Goal: Obtain resource: Obtain resource

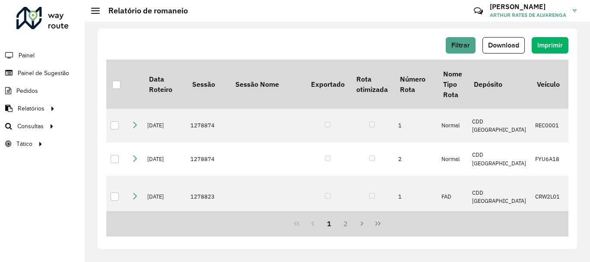
click at [360, 13] on hb-header "Relatório de romaneio Críticas? Dúvidas? Elogios? Sugestões? Entre em contato c…" at bounding box center [337, 11] width 505 height 22
click at [455, 48] on span "Filtrar" at bounding box center [460, 44] width 19 height 7
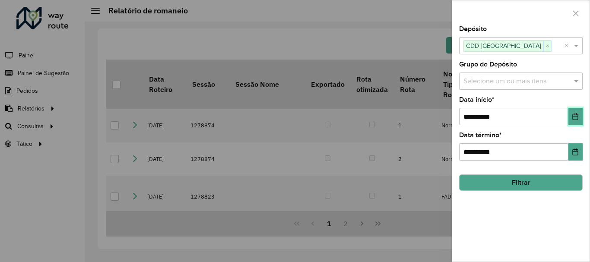
click at [578, 117] on icon "Choose Date" at bounding box center [575, 116] width 7 height 7
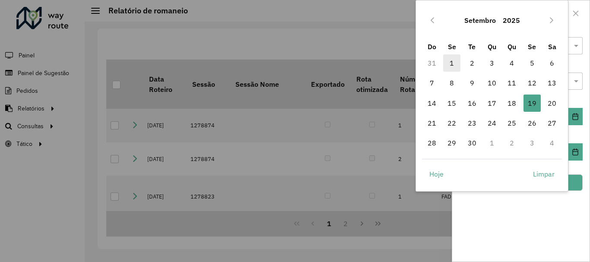
click at [456, 62] on span "1" at bounding box center [451, 62] width 17 height 17
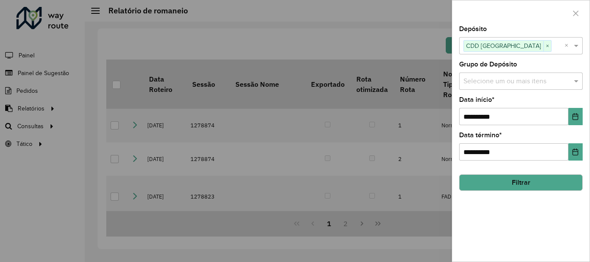
click at [513, 183] on button "Filtrar" at bounding box center [521, 183] width 124 height 16
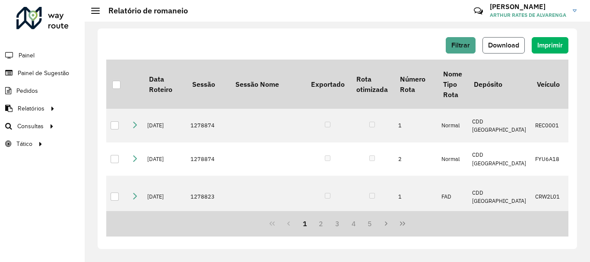
click at [504, 47] on span "Download" at bounding box center [503, 44] width 31 height 7
click at [117, 124] on span "Roteirização" at bounding box center [115, 126] width 35 height 9
